Goal: Use online tool/utility: Utilize a website feature to perform a specific function

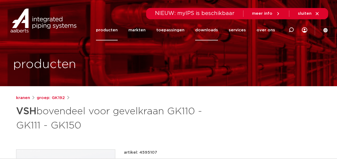
click at [213, 30] on link "downloads" at bounding box center [206, 30] width 23 height 21
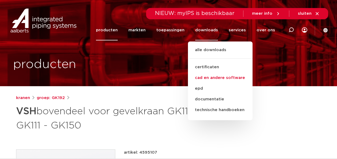
click at [227, 78] on link "cad en andere software" at bounding box center [220, 78] width 65 height 11
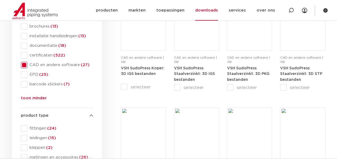
scroll to position [27, 0]
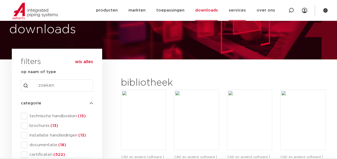
click at [239, 9] on link "services" at bounding box center [237, 10] width 17 height 21
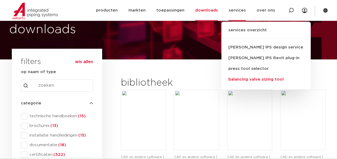
click at [243, 81] on link "balancing valve sizing tool" at bounding box center [266, 79] width 89 height 11
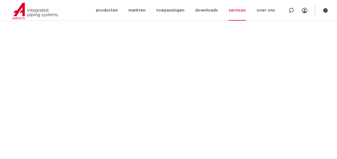
scroll to position [497, 0]
